Goal: Task Accomplishment & Management: Manage account settings

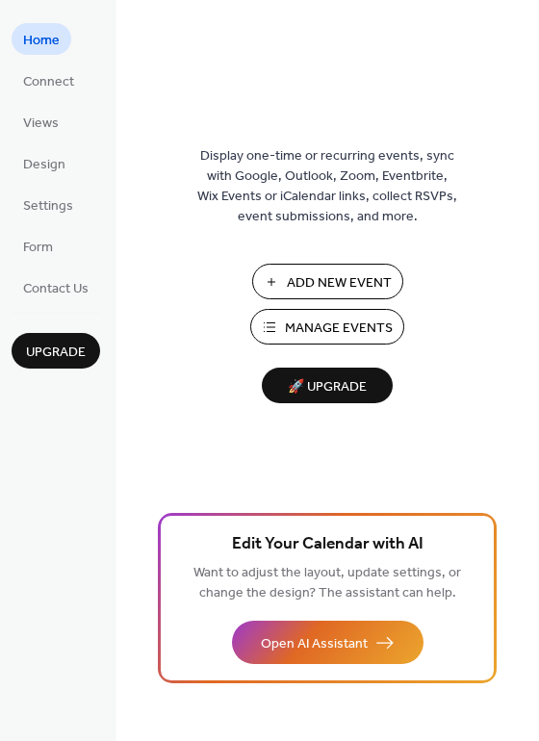
click at [384, 339] on span "Manage Events" at bounding box center [339, 329] width 108 height 20
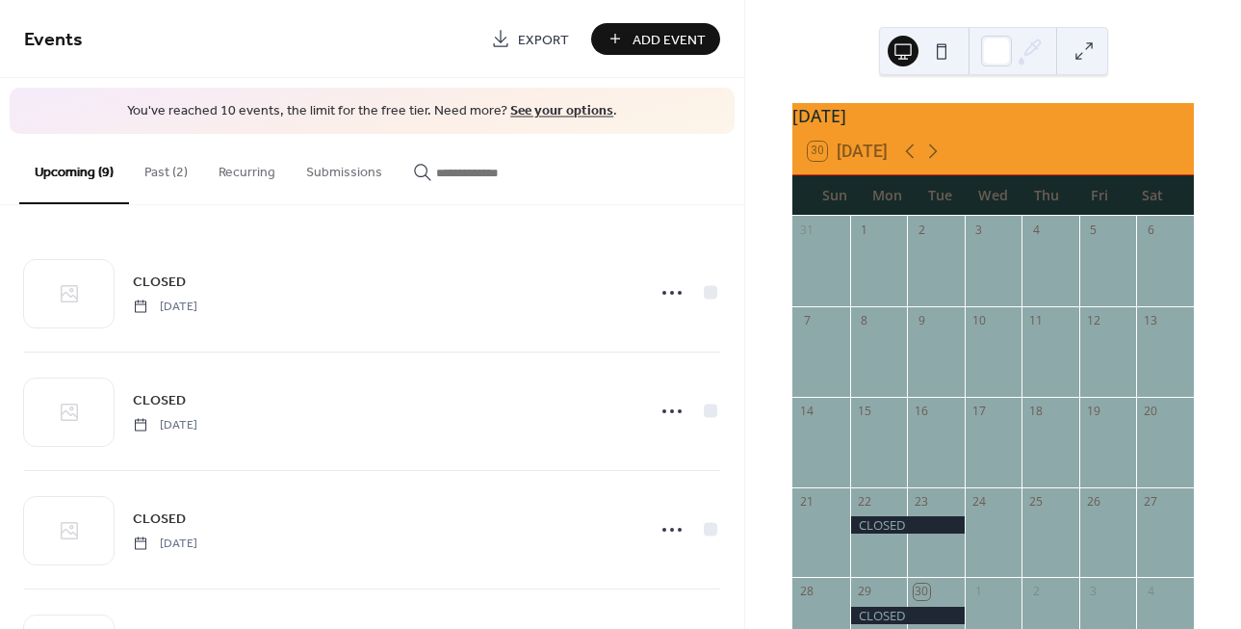
click at [184, 191] on button "Past (2)" at bounding box center [166, 168] width 74 height 68
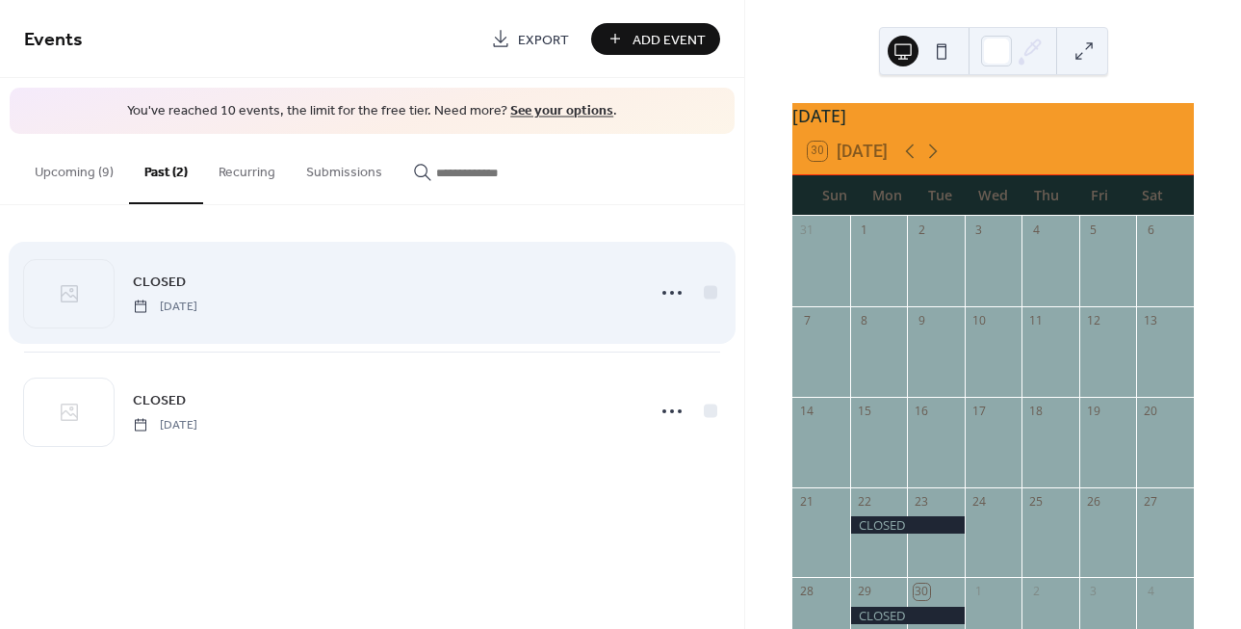
click at [713, 296] on div at bounding box center [710, 291] width 13 height 13
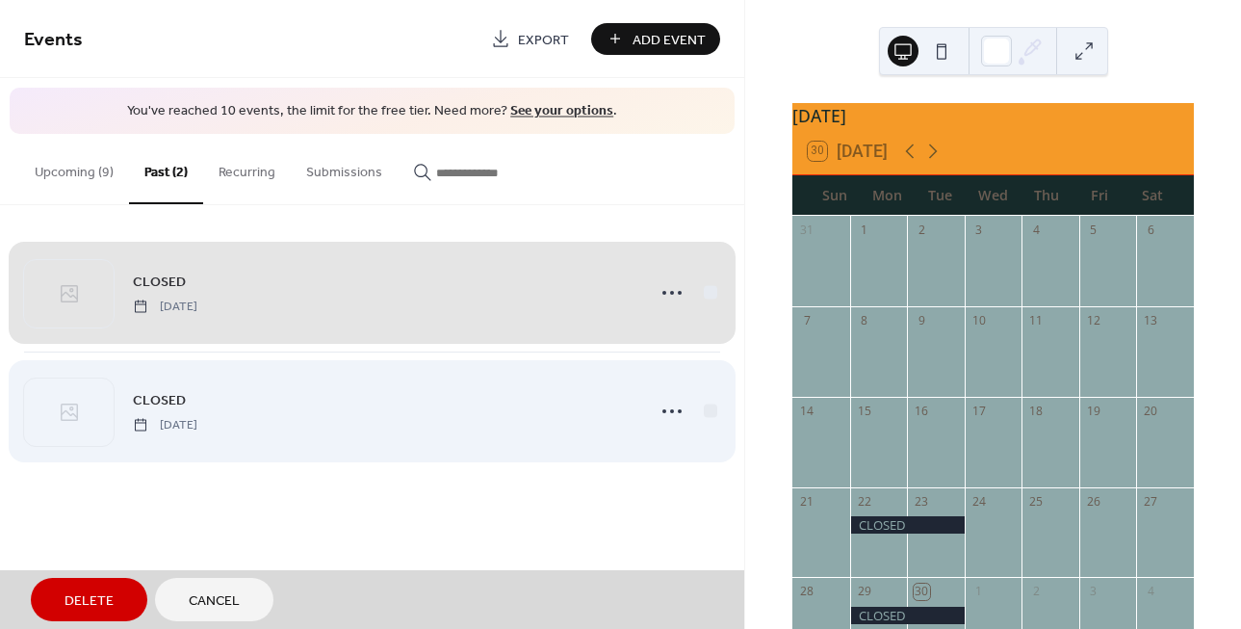
click at [714, 421] on div "CLOSED [DATE]" at bounding box center [372, 410] width 696 height 118
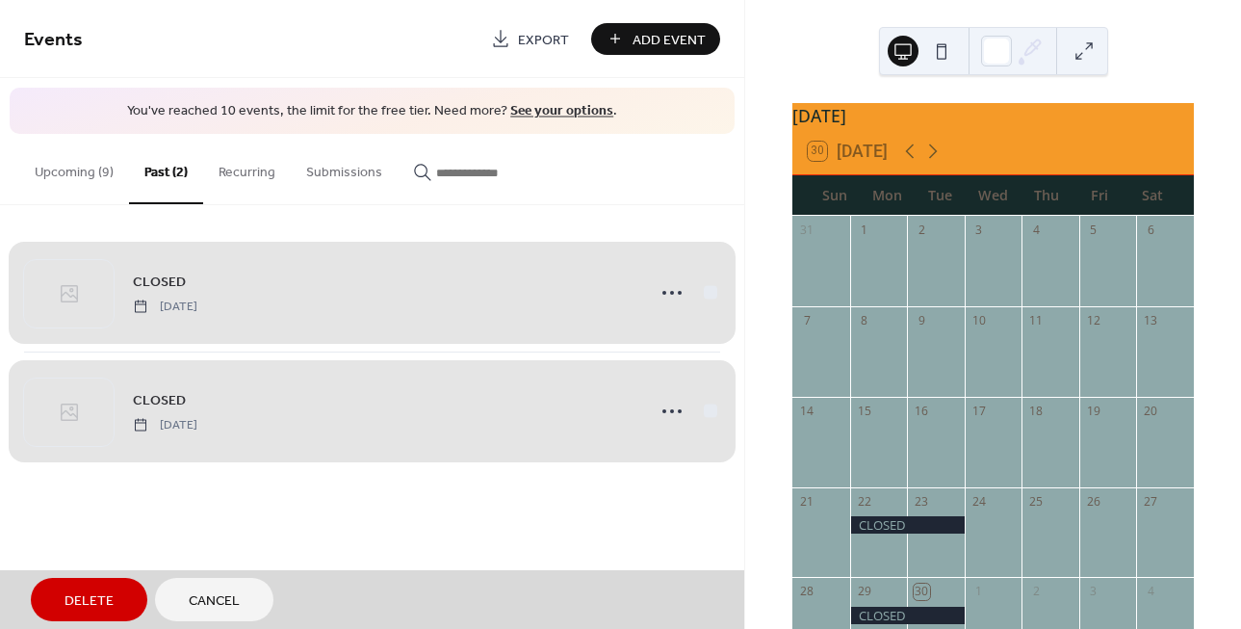
click at [88, 603] on span "Delete" at bounding box center [89, 601] width 49 height 20
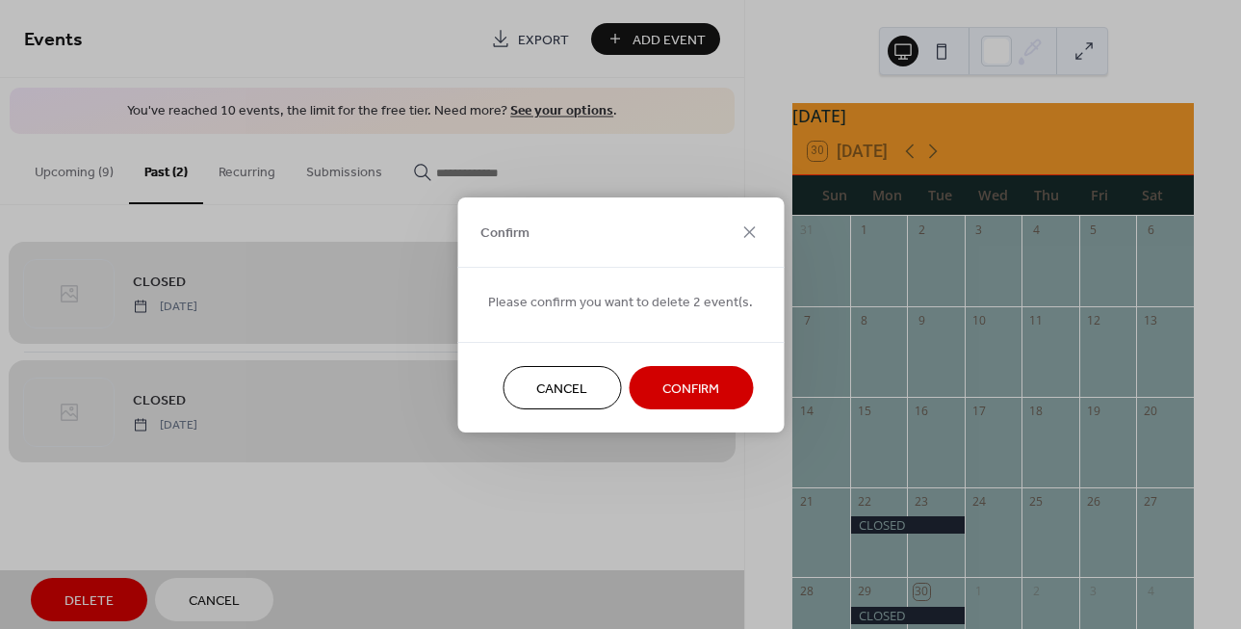
click at [687, 392] on span "Confirm" at bounding box center [690, 388] width 57 height 20
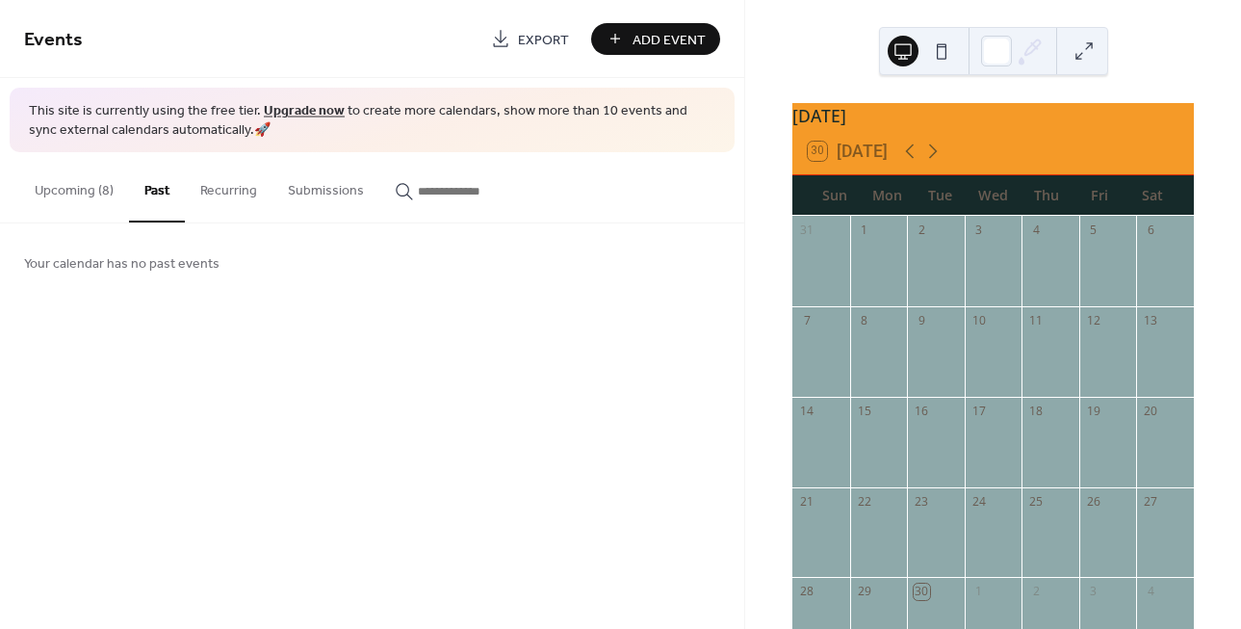
click at [77, 198] on button "Upcoming (8)" at bounding box center [74, 186] width 110 height 68
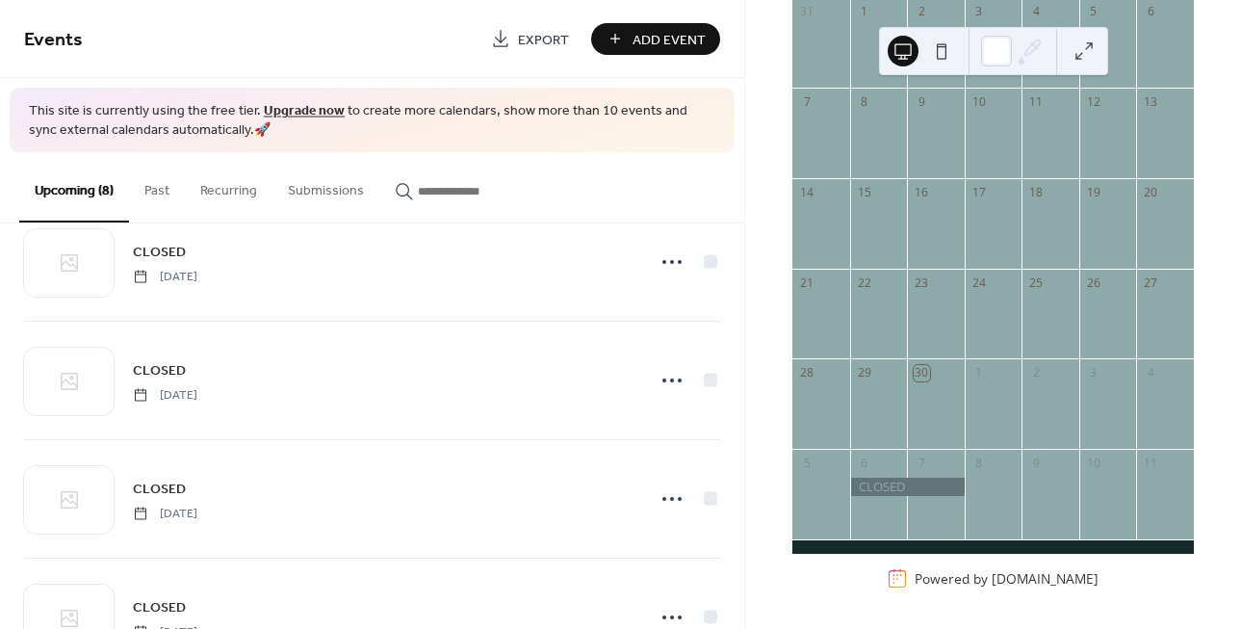
scroll to position [605, 0]
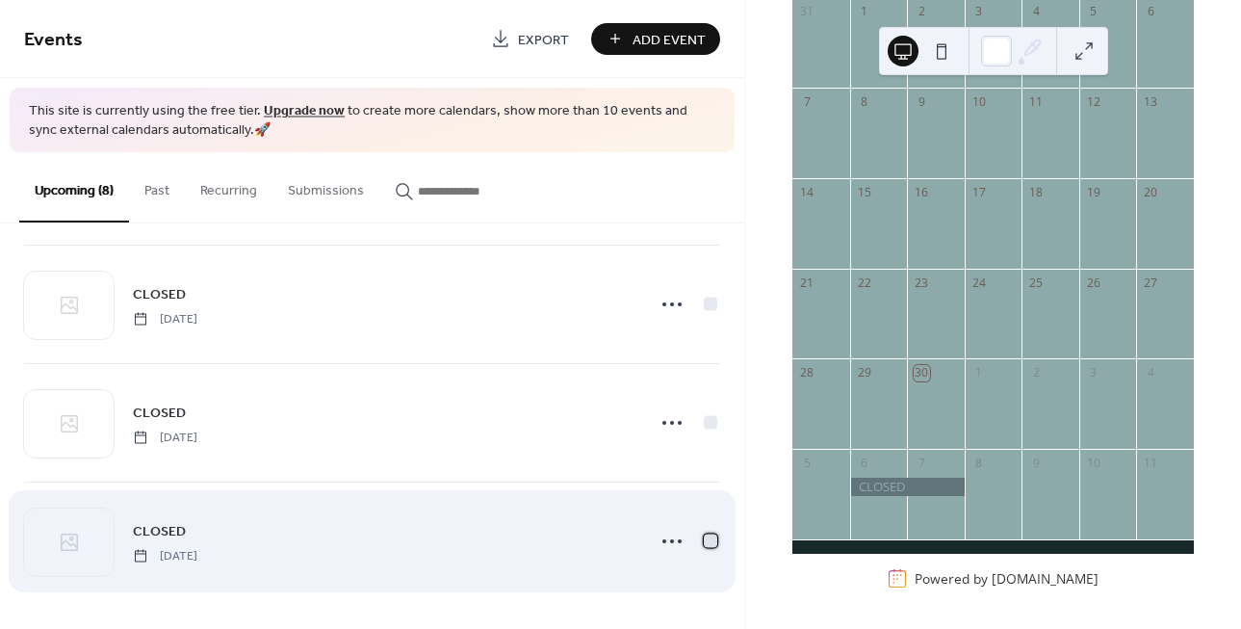
click at [706, 542] on div at bounding box center [710, 540] width 13 height 13
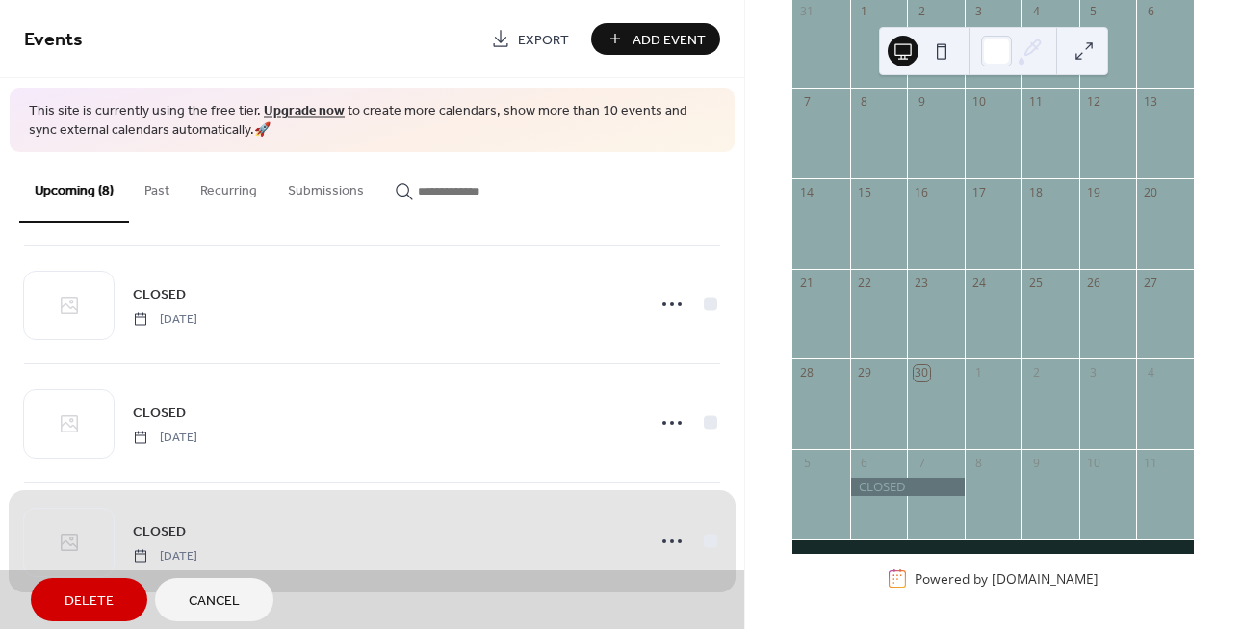
click at [667, 538] on div "CLOSED [DATE]" at bounding box center [372, 540] width 696 height 118
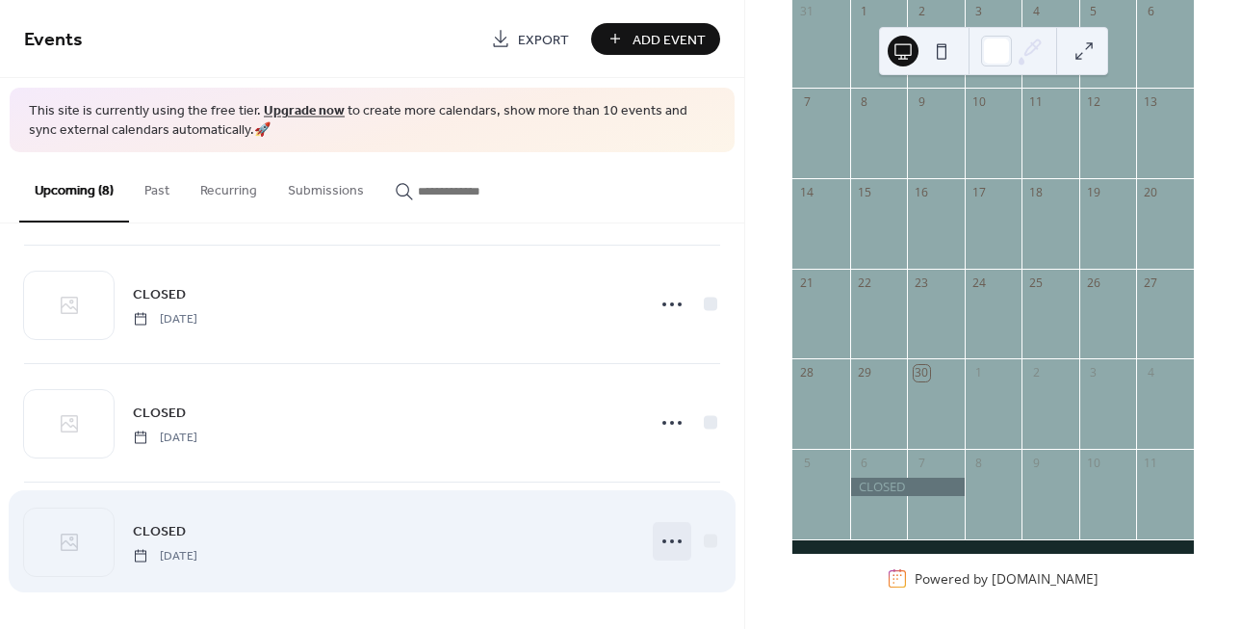
click at [667, 543] on icon at bounding box center [672, 541] width 31 height 31
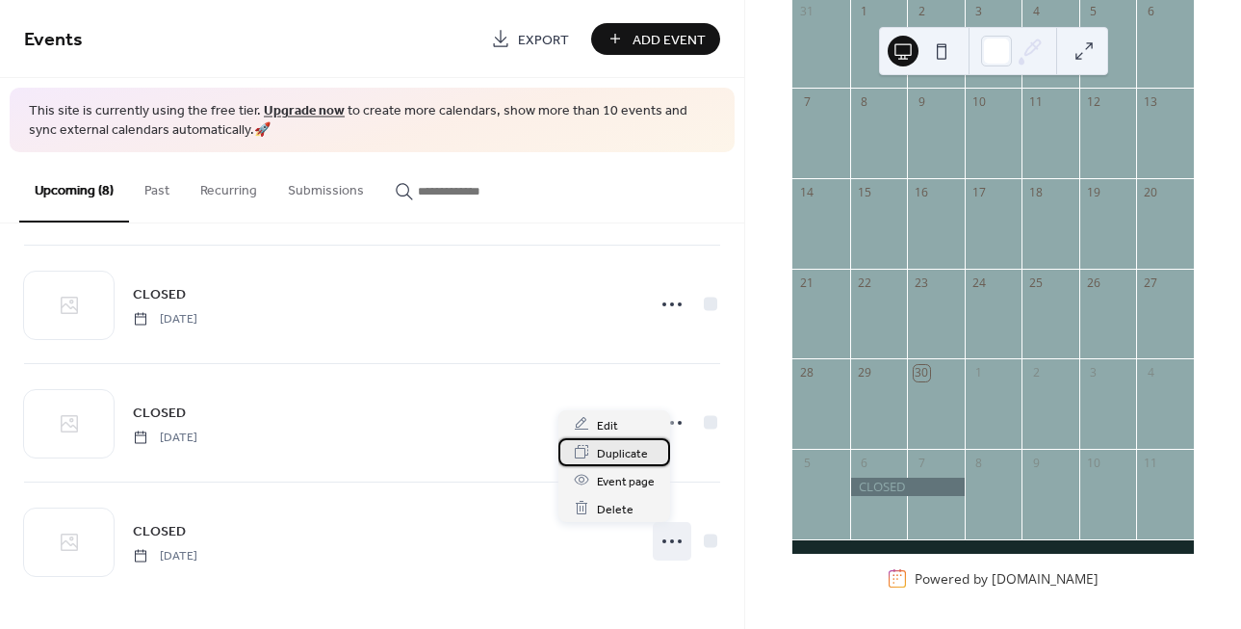
click at [641, 458] on span "Duplicate" at bounding box center [622, 453] width 51 height 20
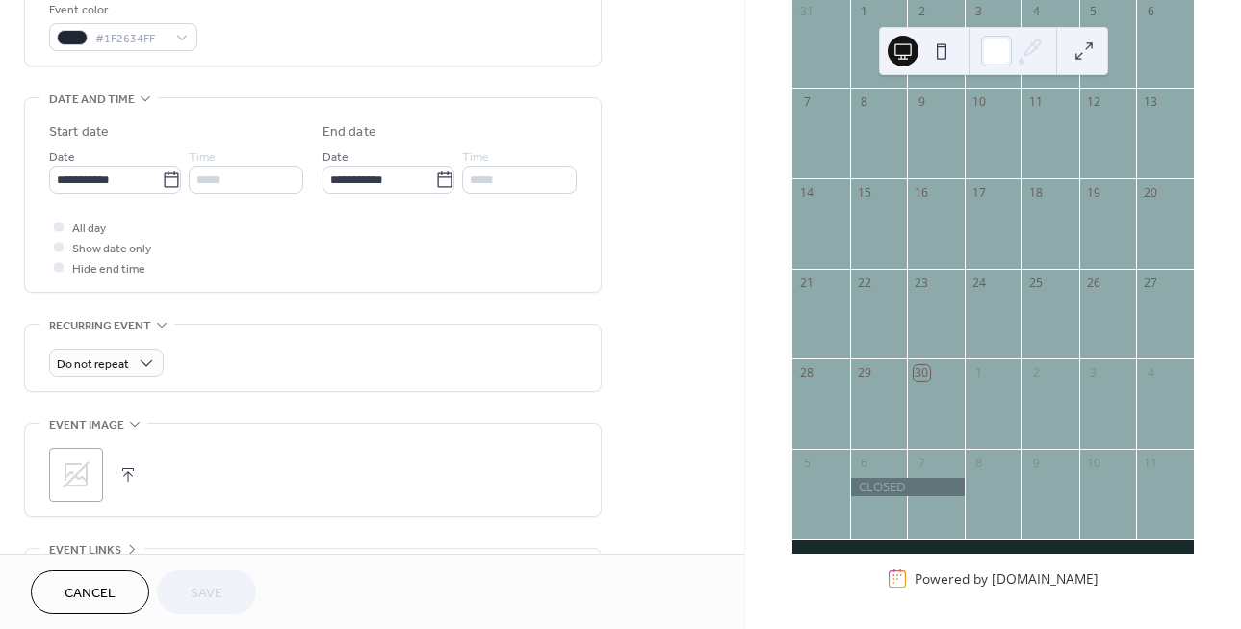
scroll to position [531, 0]
click at [162, 189] on icon at bounding box center [171, 178] width 19 height 19
click at [159, 193] on input "**********" at bounding box center [105, 179] width 113 height 28
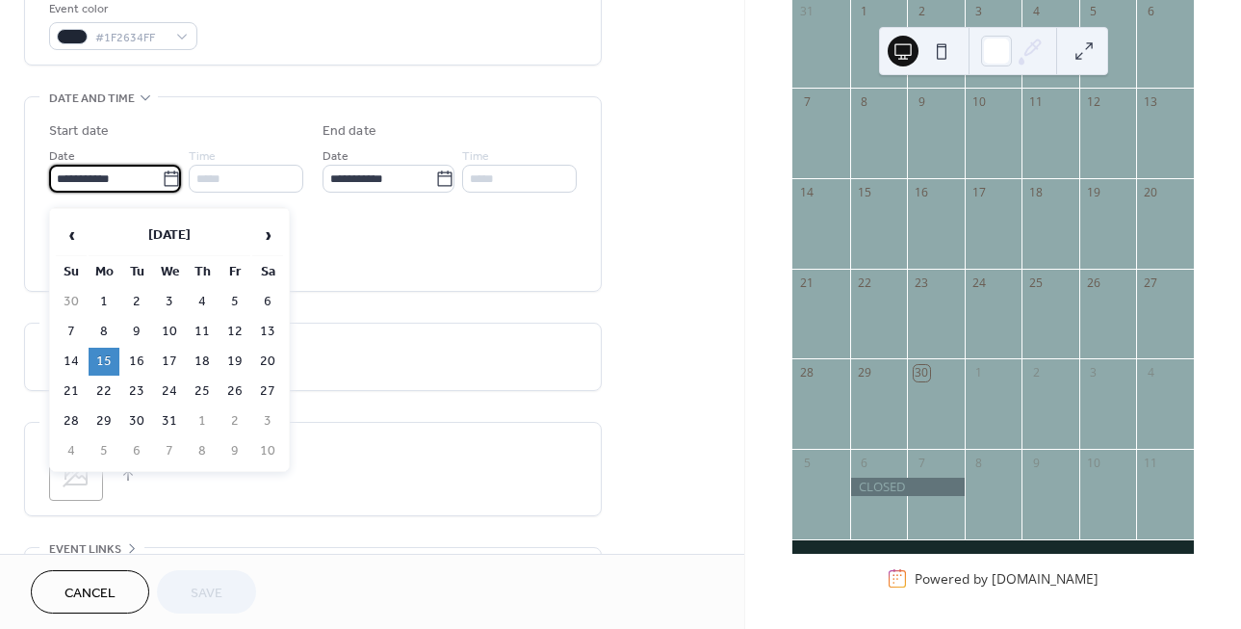
scroll to position [0, 0]
click at [57, 405] on td "21" at bounding box center [71, 391] width 31 height 28
type input "**********"
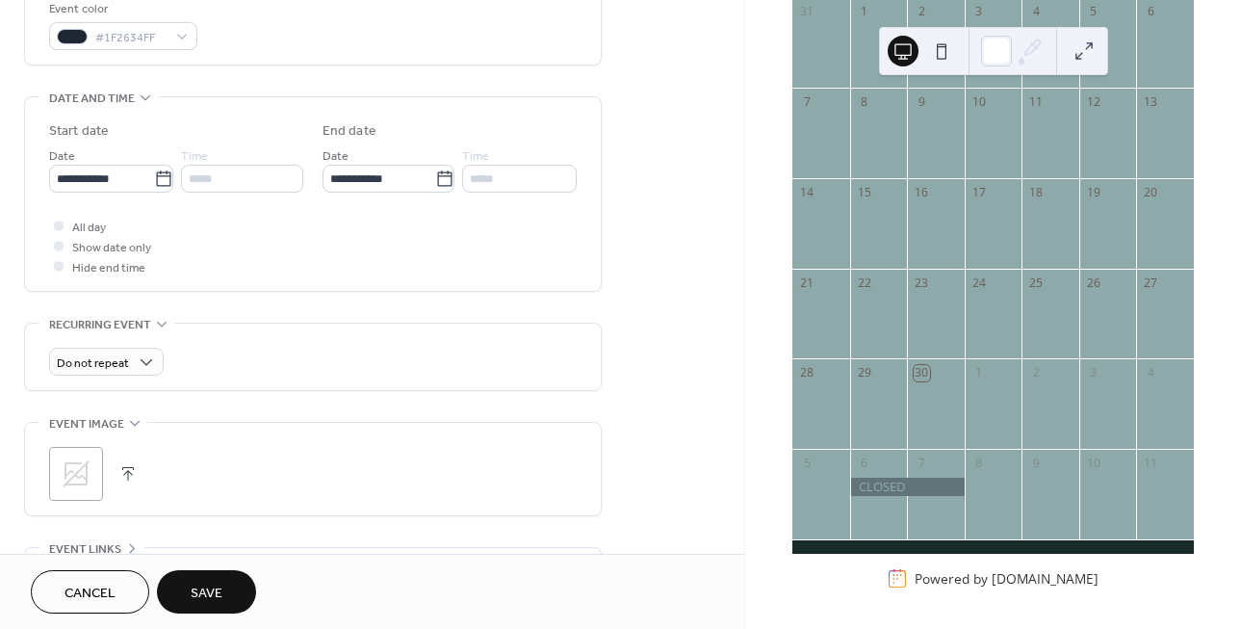
click at [256, 597] on button "Save" at bounding box center [206, 591] width 99 height 43
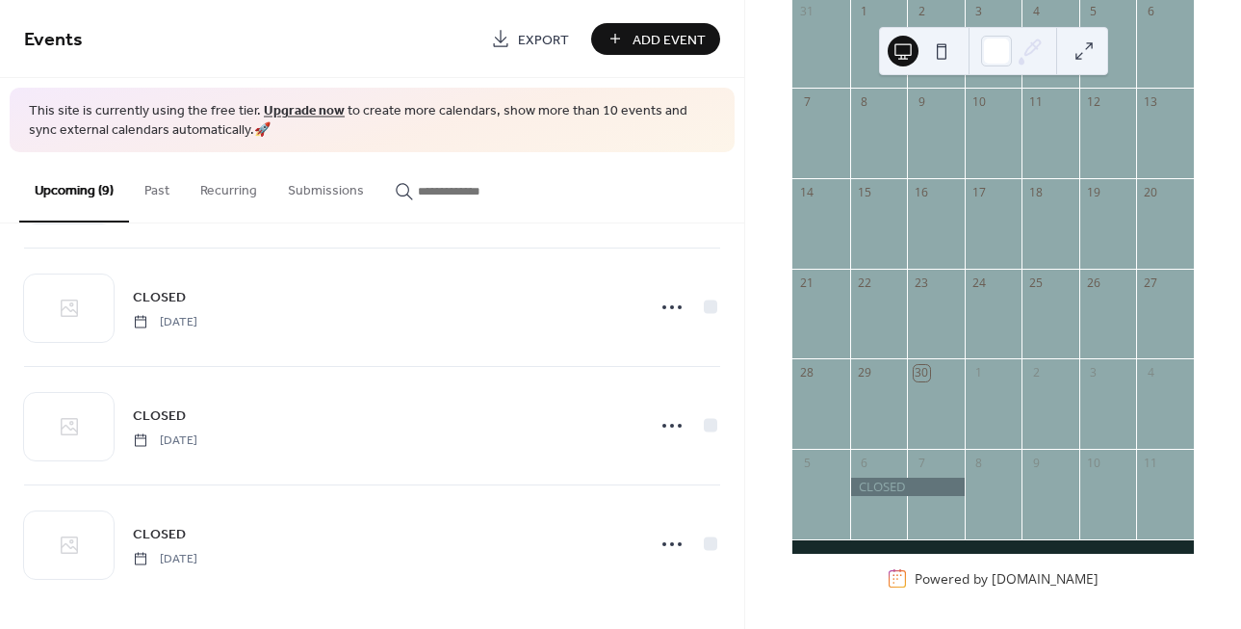
scroll to position [723, 0]
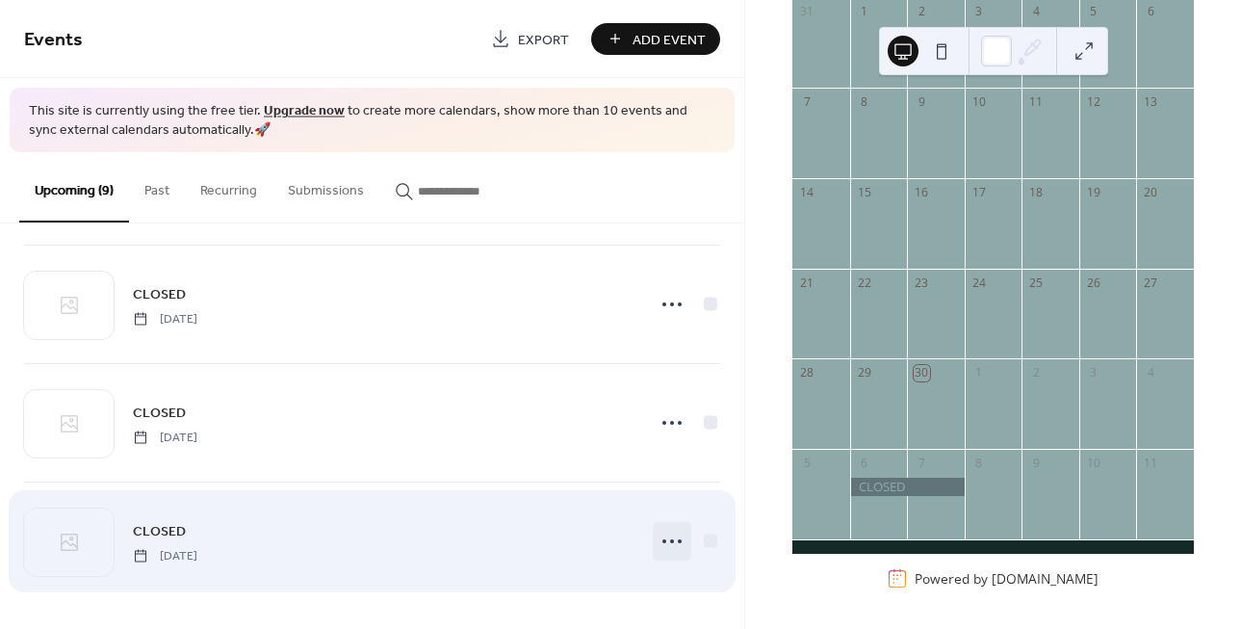
click at [668, 548] on icon at bounding box center [672, 541] width 31 height 31
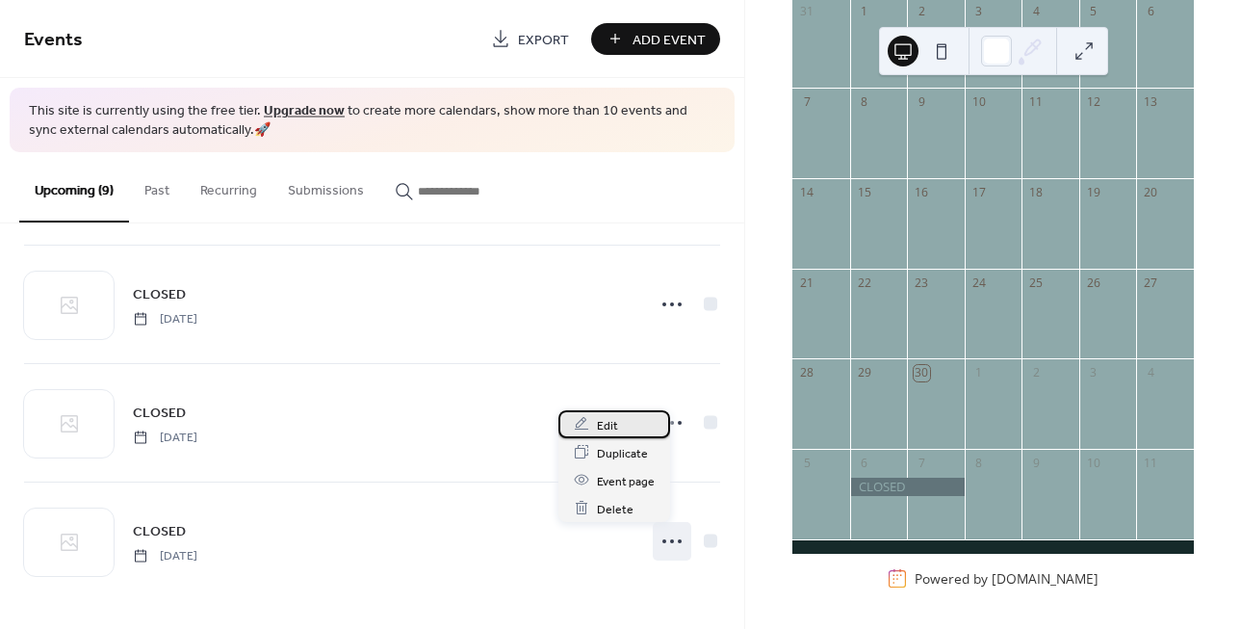
click at [612, 432] on span "Edit" at bounding box center [607, 425] width 21 height 20
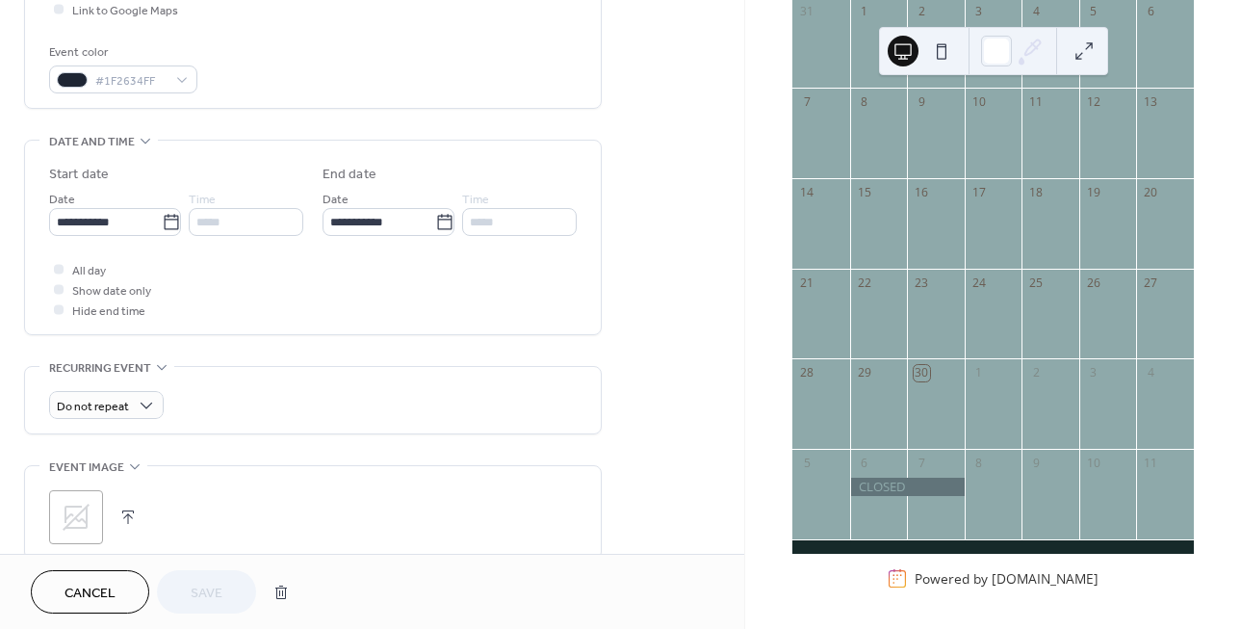
scroll to position [488, 0]
click at [117, 229] on input "**********" at bounding box center [105, 221] width 113 height 28
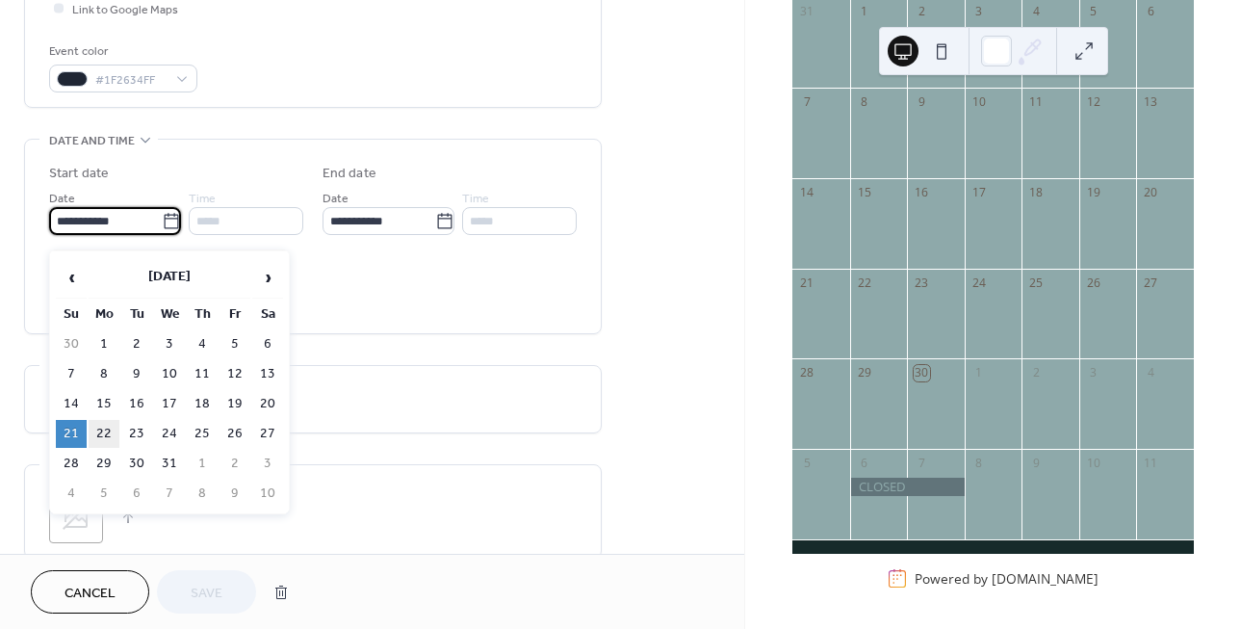
click at [106, 448] on td "22" at bounding box center [104, 434] width 31 height 28
type input "**********"
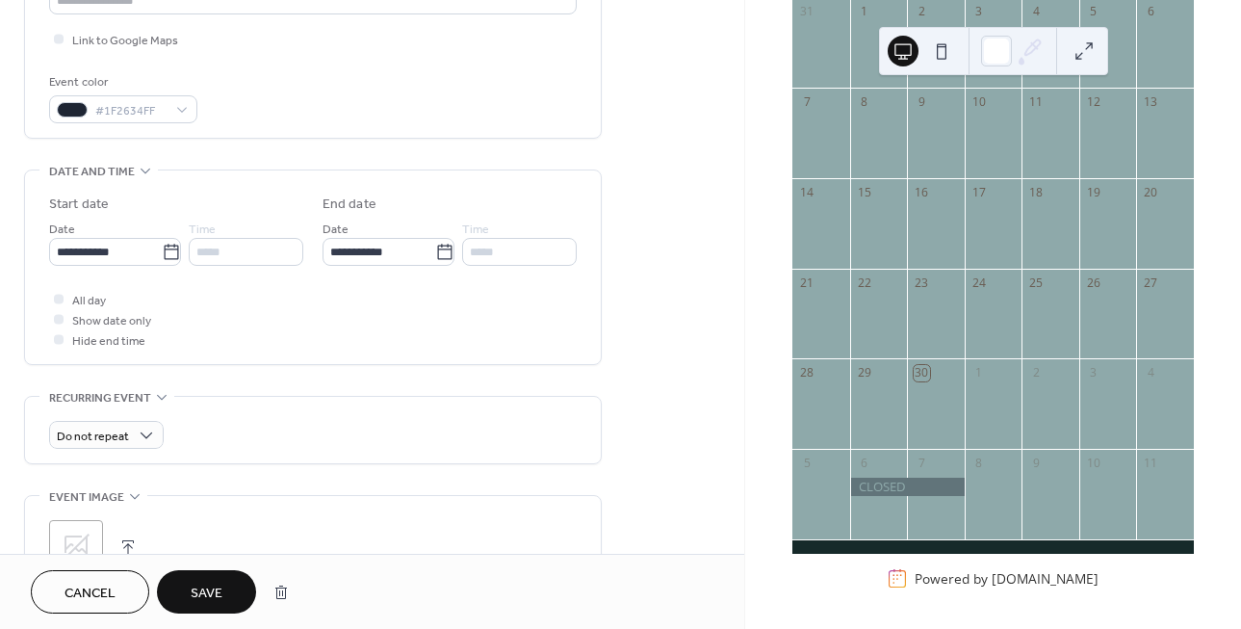
scroll to position [443, 0]
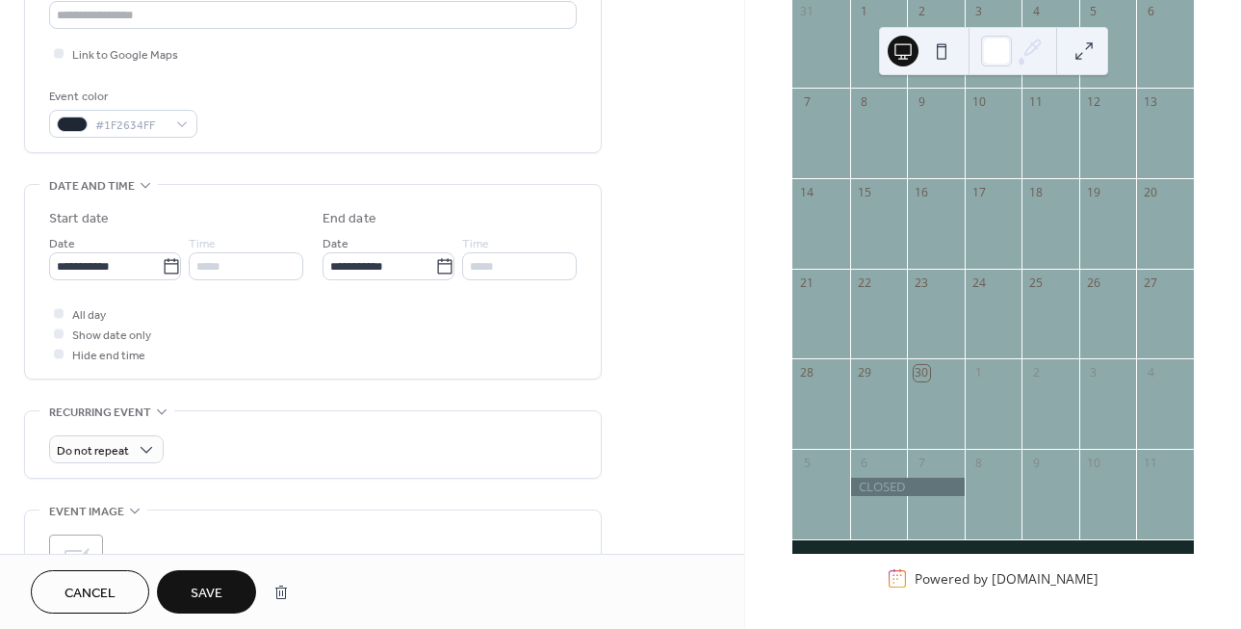
click at [222, 595] on span "Save" at bounding box center [207, 593] width 32 height 20
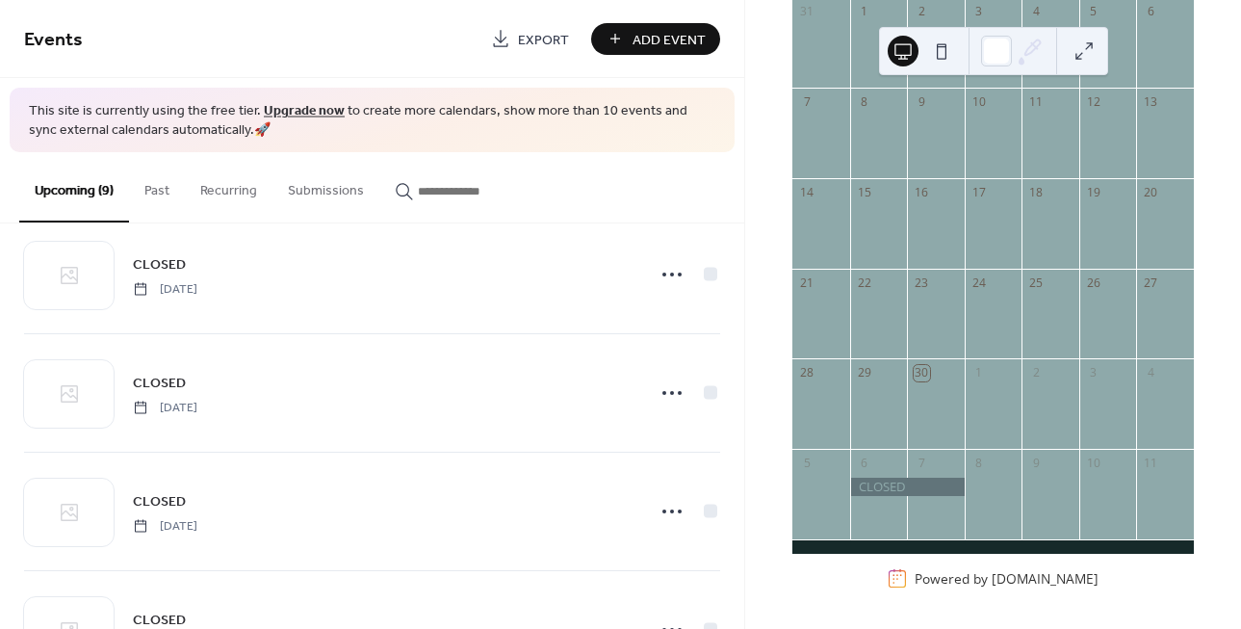
scroll to position [723, 0]
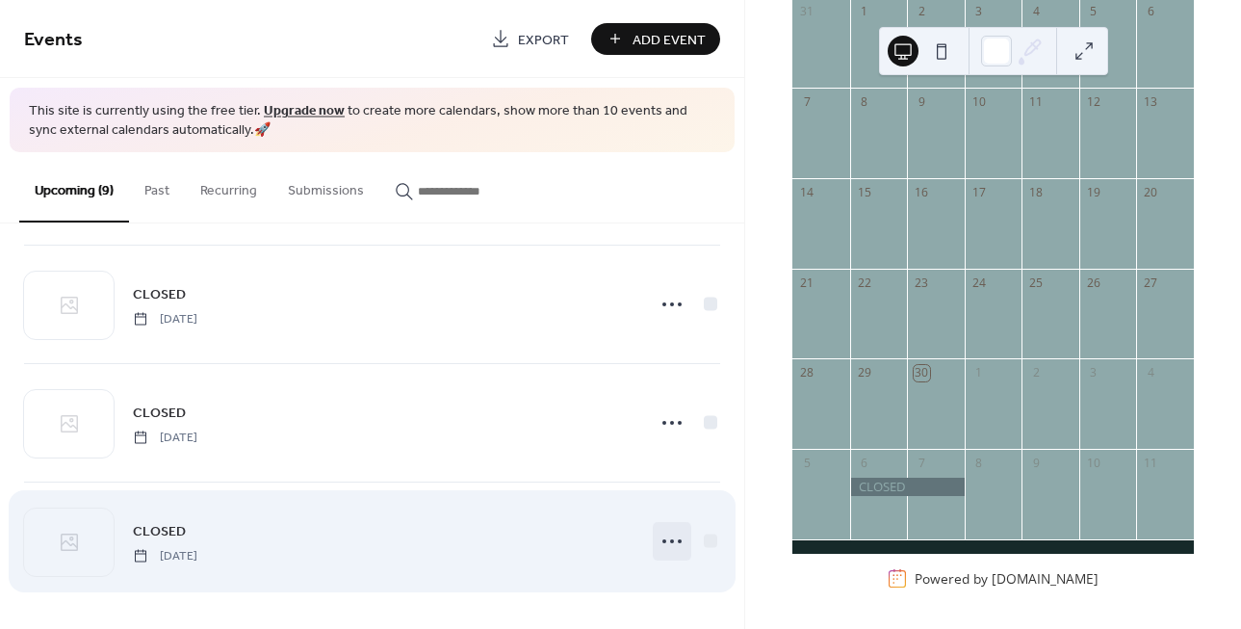
click at [664, 545] on icon at bounding box center [672, 541] width 31 height 31
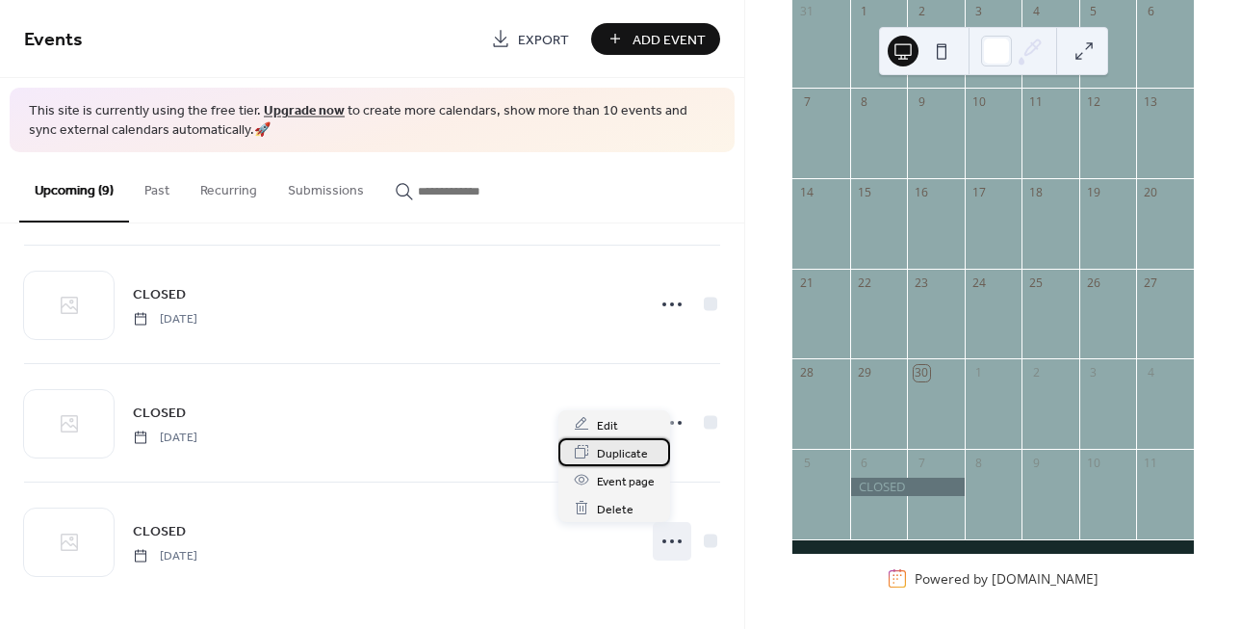
click at [635, 460] on span "Duplicate" at bounding box center [622, 453] width 51 height 20
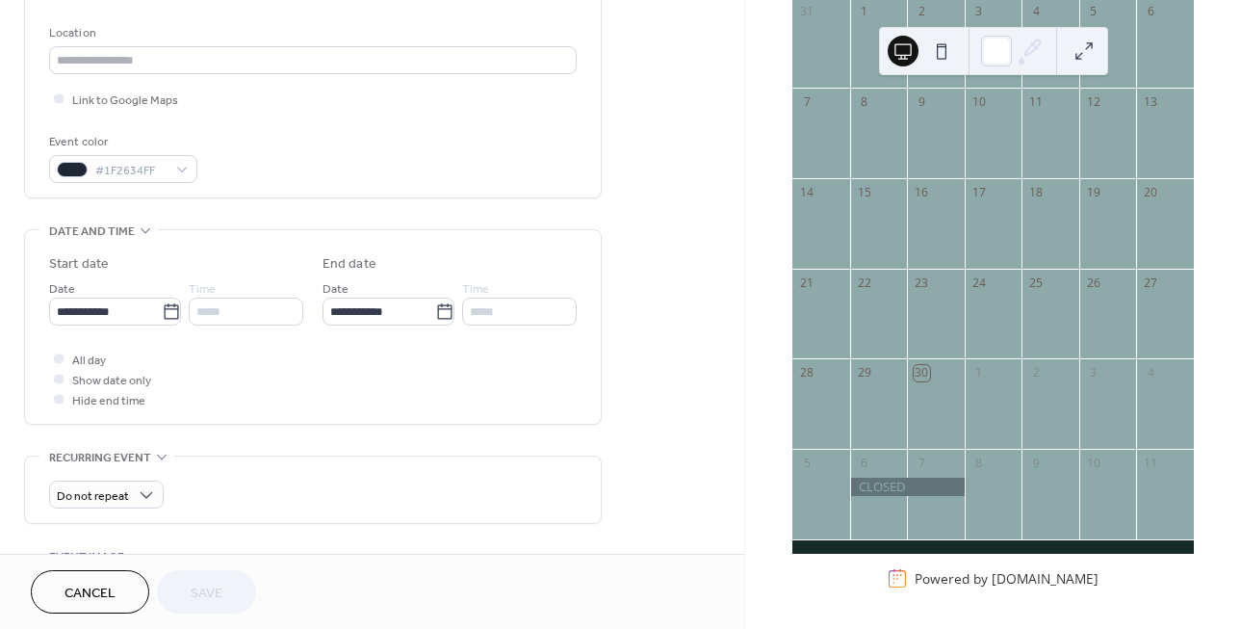
scroll to position [402, 0]
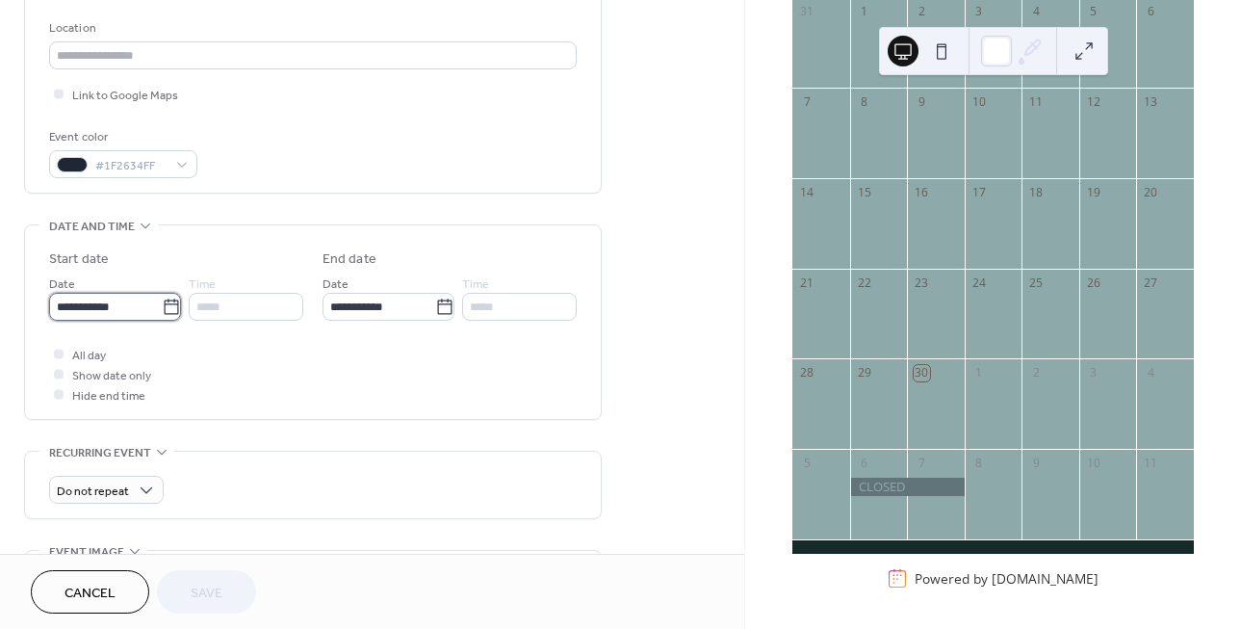
click at [110, 319] on input "**********" at bounding box center [105, 307] width 113 height 28
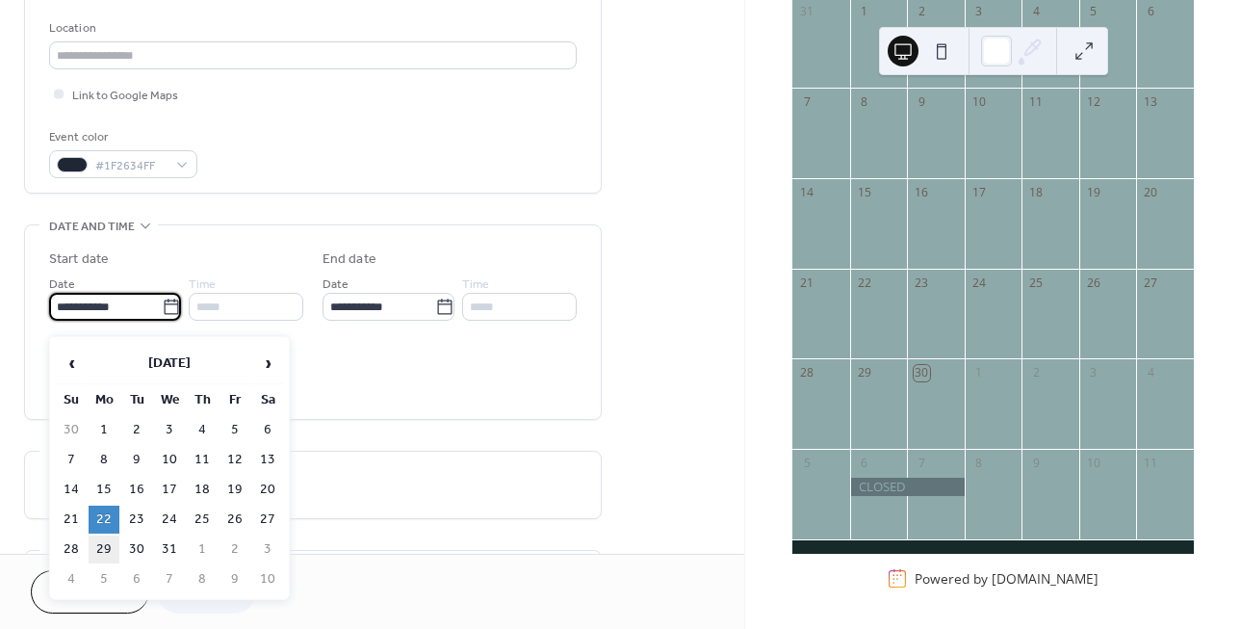
click at [99, 563] on td "29" at bounding box center [104, 549] width 31 height 28
type input "**********"
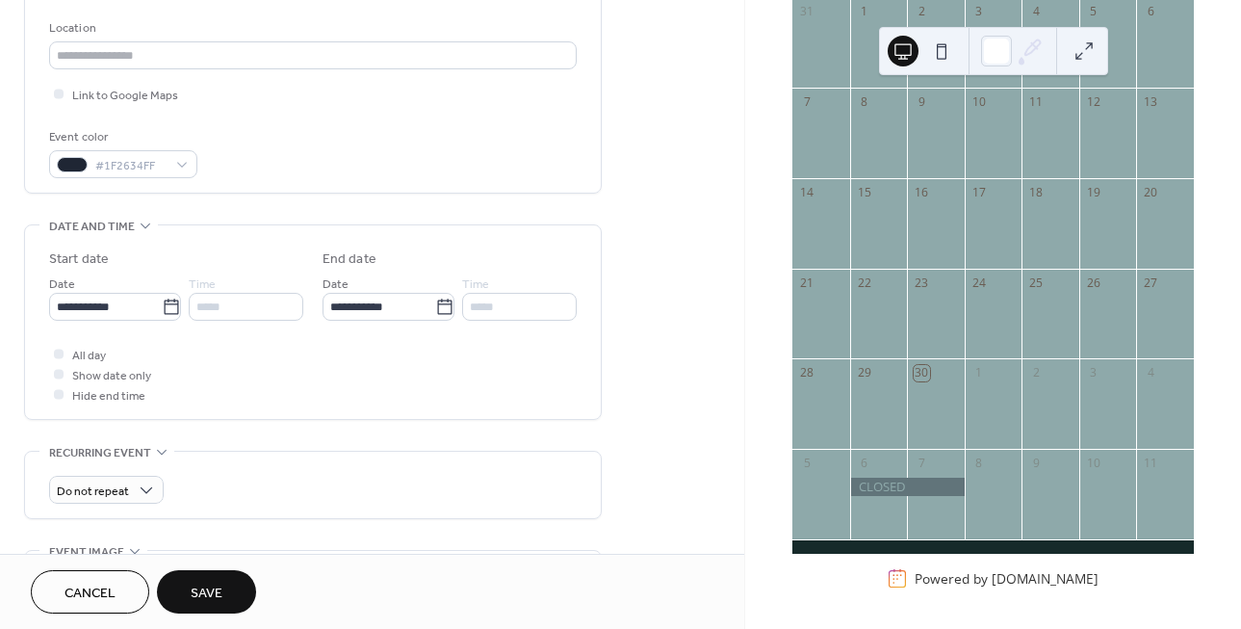
click at [218, 603] on span "Save" at bounding box center [207, 593] width 32 height 20
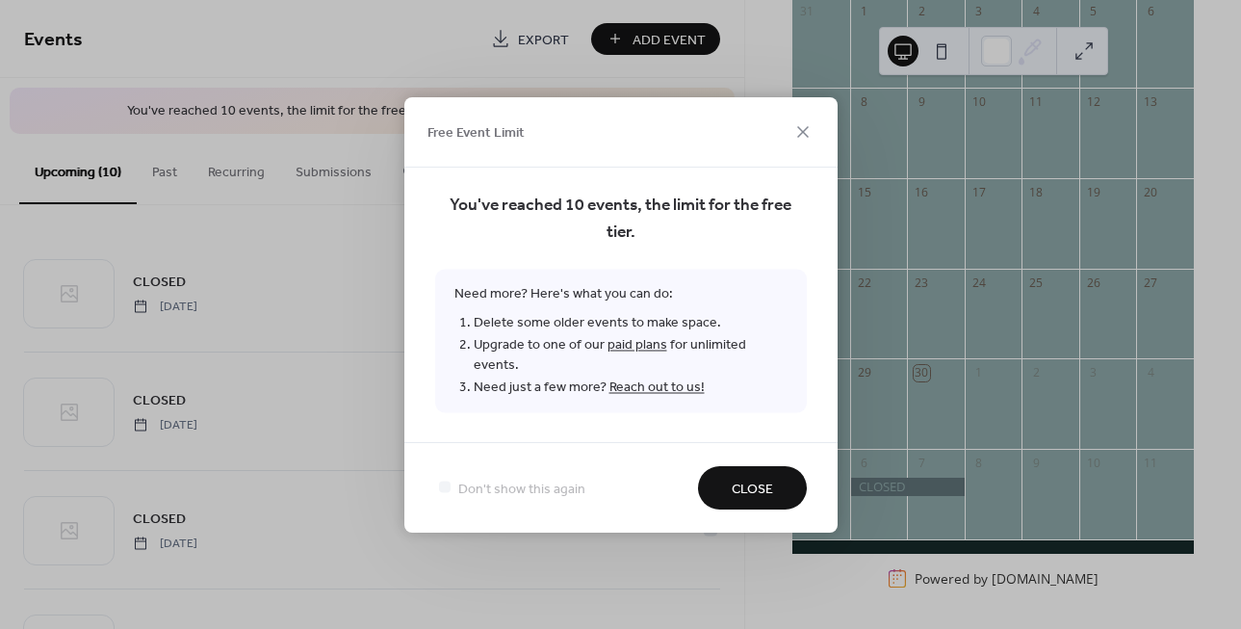
click at [743, 506] on button "Close" at bounding box center [752, 487] width 109 height 43
